Goal: Information Seeking & Learning: Learn about a topic

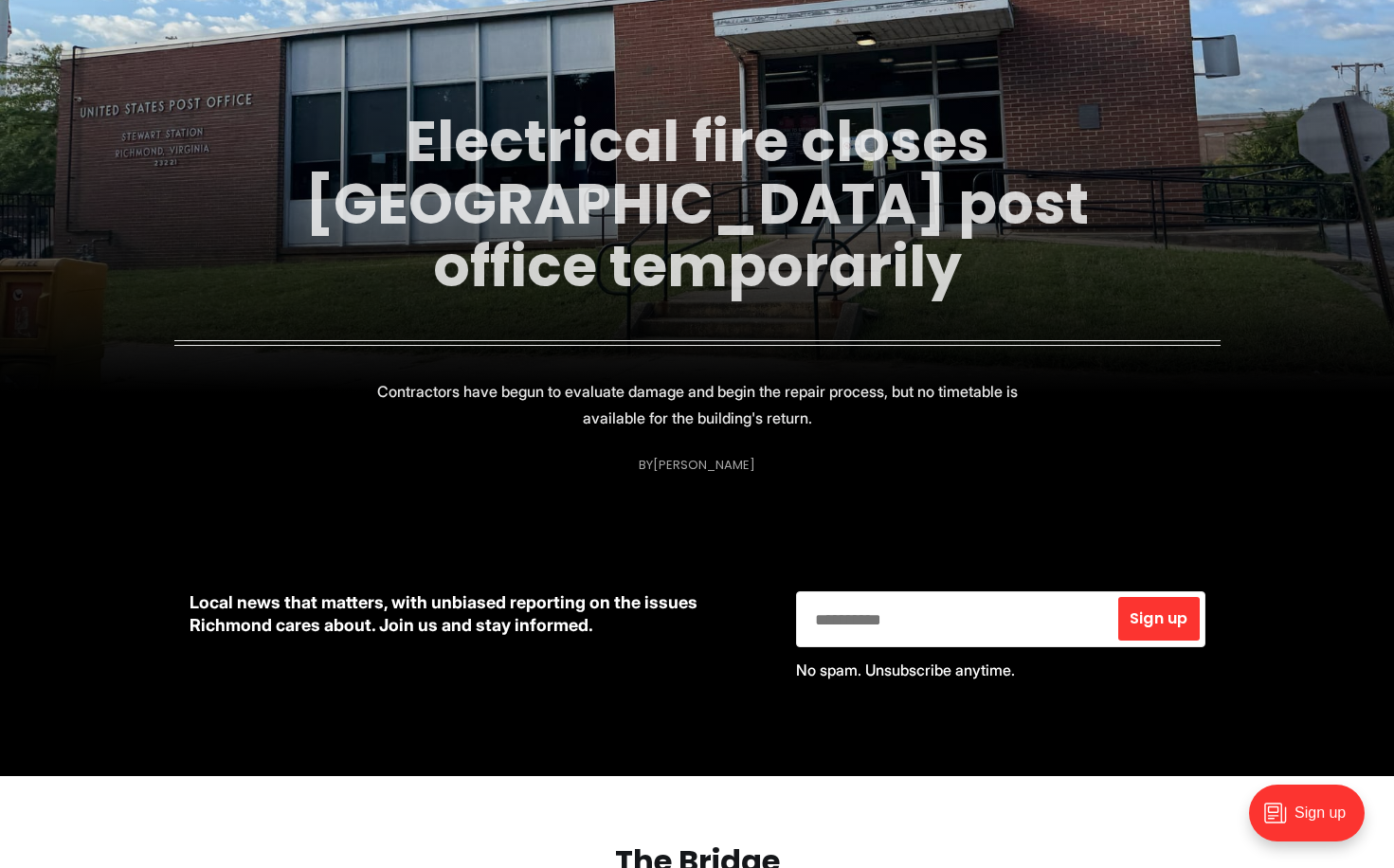
scroll to position [341, 0]
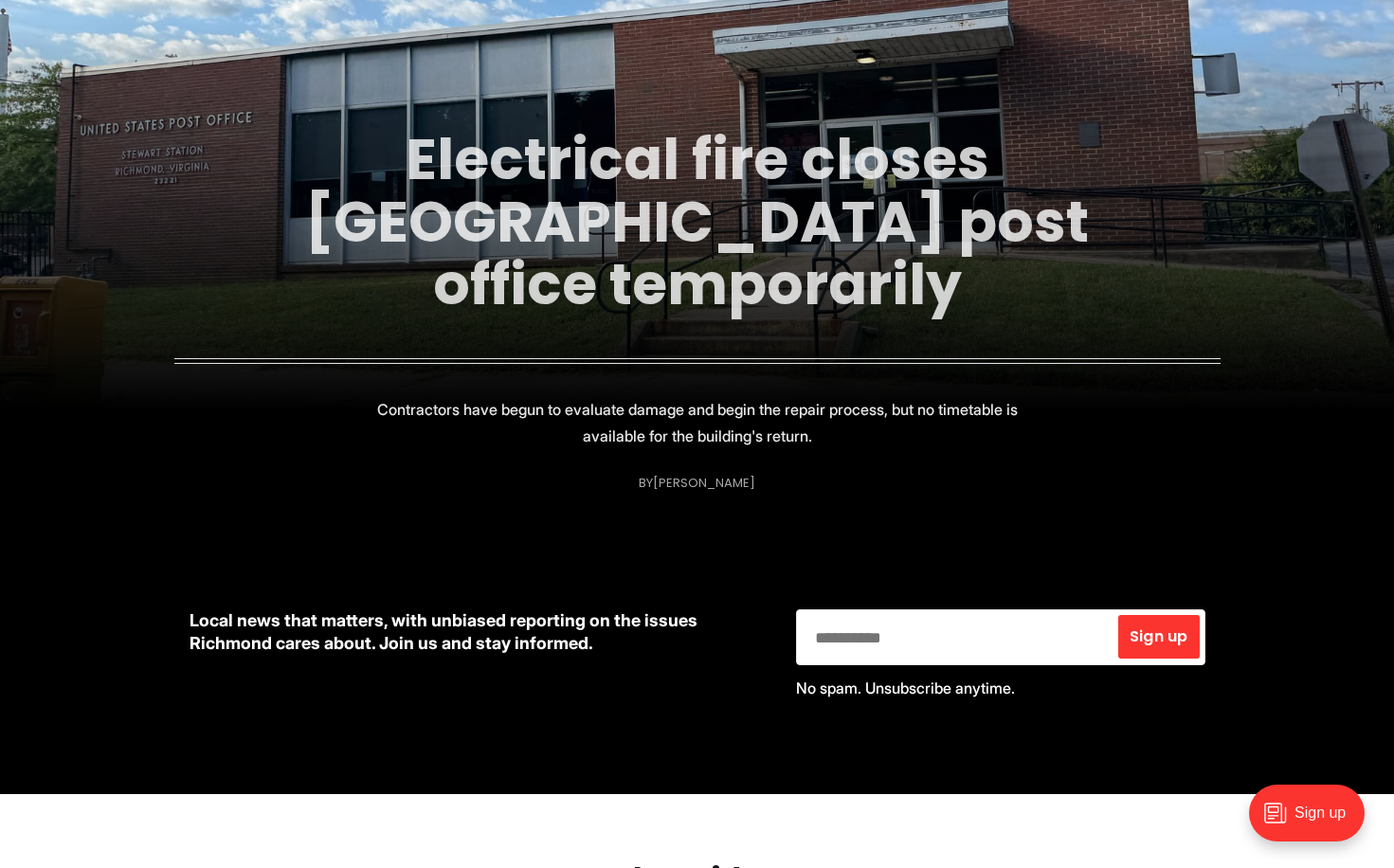
click at [544, 243] on link "Electrical fire closes [GEOGRAPHIC_DATA] post office temporarily" at bounding box center [697, 221] width 784 height 205
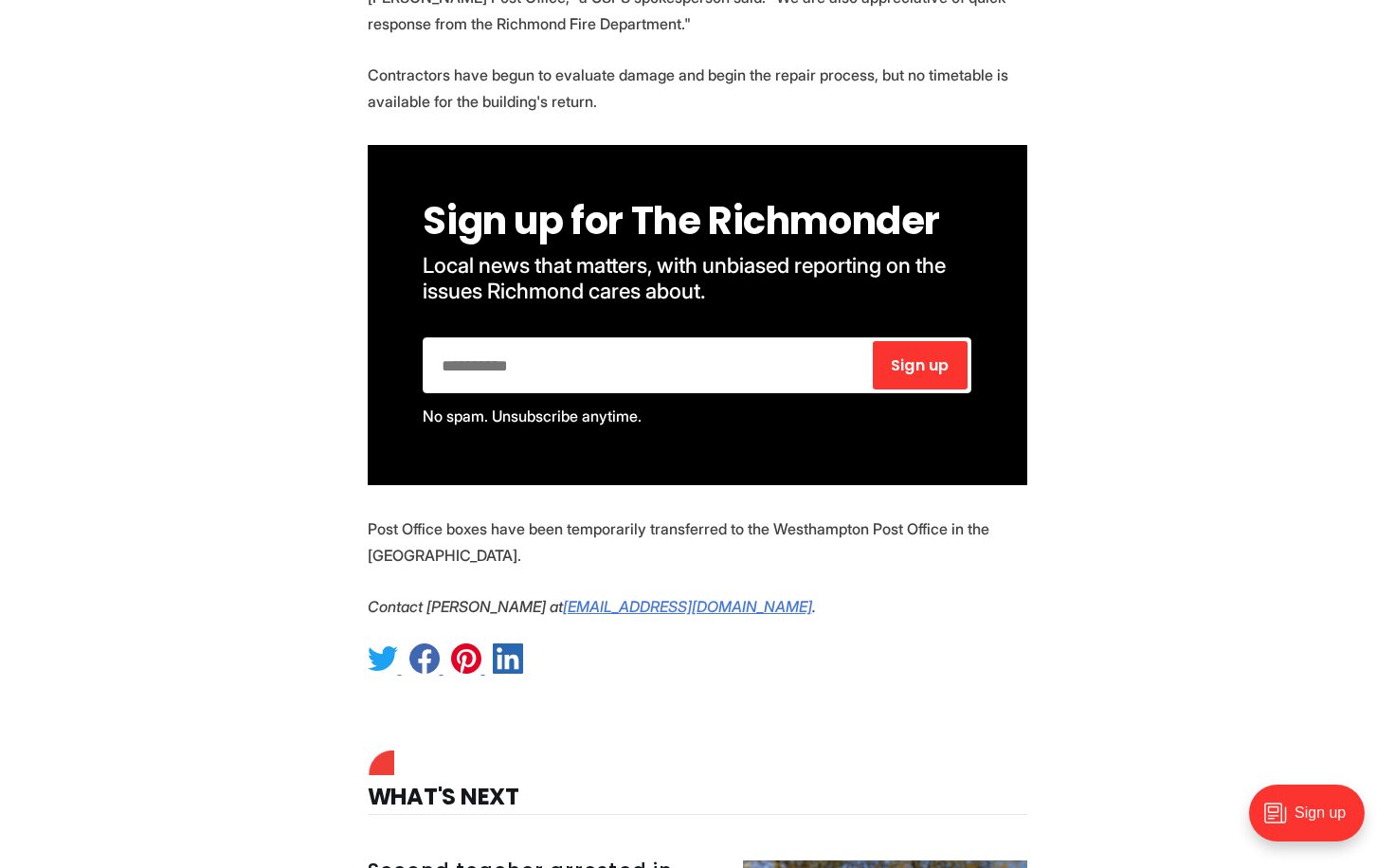
scroll to position [1208, 0]
